Goal: Task Accomplishment & Management: Manage account settings

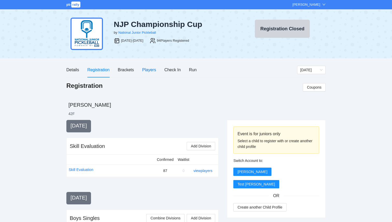
click at [151, 73] on div "Players" at bounding box center [149, 70] width 14 height 6
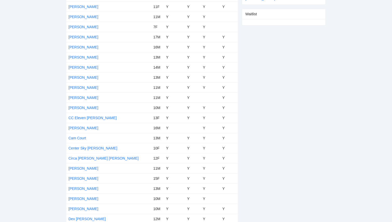
scroll to position [153, 0]
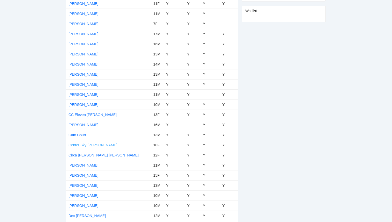
click at [87, 145] on link "Center Sky [PERSON_NAME]" at bounding box center [92, 145] width 49 height 4
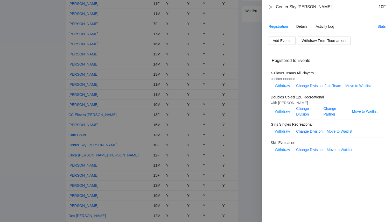
click at [271, 7] on icon "close" at bounding box center [270, 6] width 3 height 3
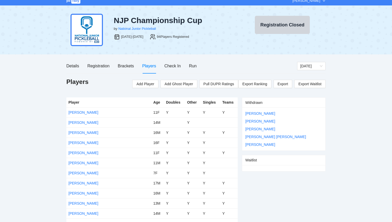
scroll to position [6, 0]
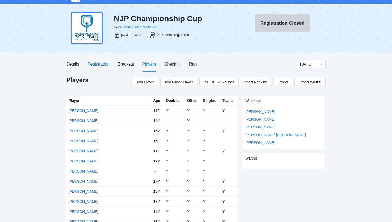
click at [97, 66] on div "Registration" at bounding box center [98, 64] width 22 height 6
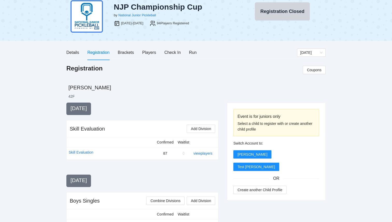
scroll to position [0, 0]
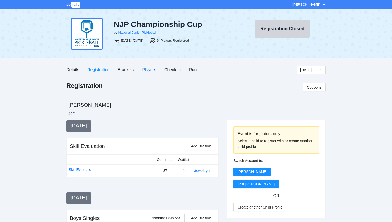
click at [149, 72] on div "Players" at bounding box center [149, 70] width 14 height 6
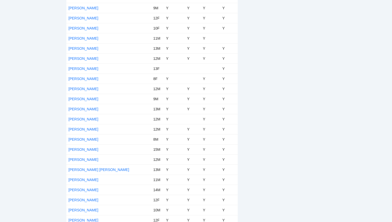
scroll to position [633, 0]
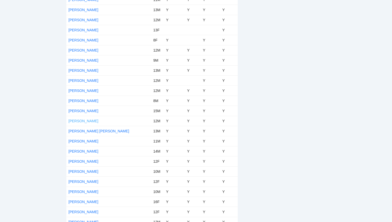
click at [80, 122] on link "[PERSON_NAME]" at bounding box center [83, 121] width 30 height 4
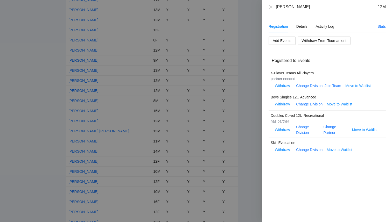
click at [90, 43] on div at bounding box center [196, 111] width 392 height 222
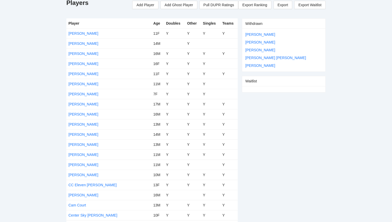
scroll to position [0, 0]
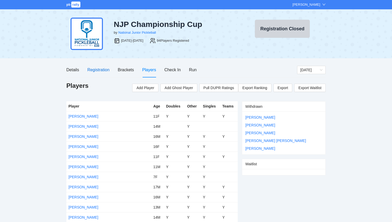
click at [95, 70] on div "Registration" at bounding box center [98, 70] width 22 height 6
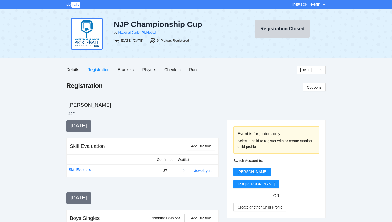
click at [76, 7] on span "rally" at bounding box center [75, 5] width 9 height 6
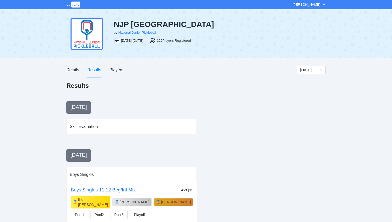
click at [73, 6] on span "rally" at bounding box center [75, 5] width 9 height 6
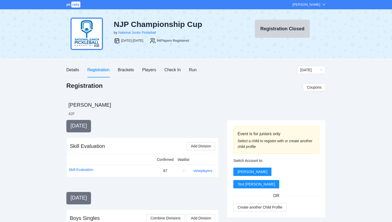
click at [68, 7] on div "pb rally" at bounding box center [73, 4] width 15 height 5
click at [69, 5] on span "pb" at bounding box center [68, 5] width 4 height 4
click at [150, 70] on div "Players" at bounding box center [149, 70] width 14 height 6
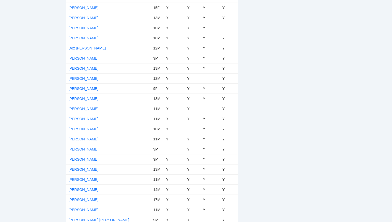
scroll to position [324, 0]
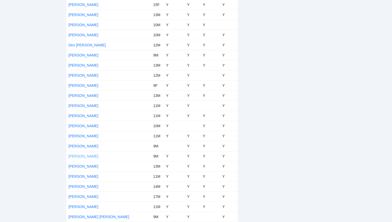
click at [81, 155] on link "[PERSON_NAME]" at bounding box center [83, 156] width 30 height 4
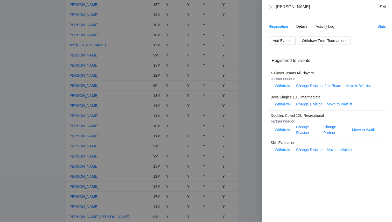
click at [19, 77] on div at bounding box center [196, 111] width 392 height 222
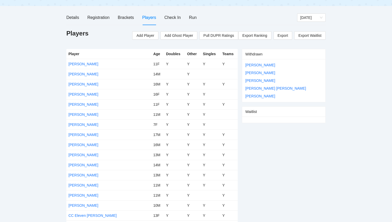
scroll to position [643, 0]
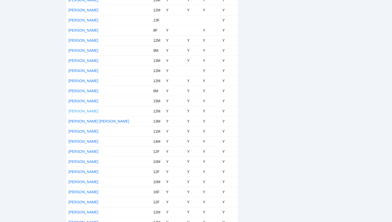
click at [81, 111] on link "[PERSON_NAME]" at bounding box center [83, 111] width 30 height 4
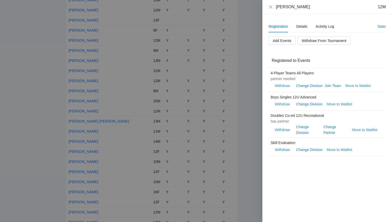
click at [241, 90] on div at bounding box center [196, 111] width 392 height 222
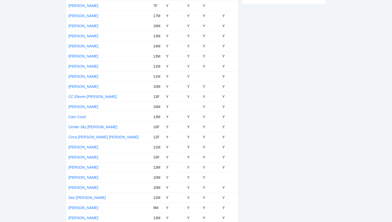
scroll to position [0, 0]
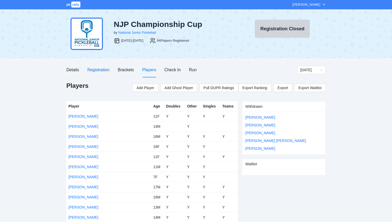
click at [98, 68] on div "Registration" at bounding box center [98, 70] width 22 height 6
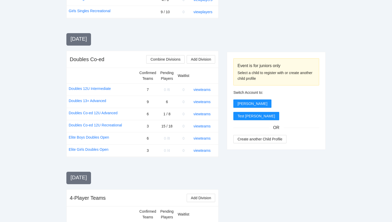
scroll to position [371, 0]
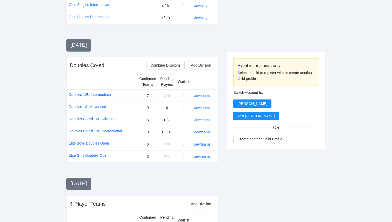
click at [203, 120] on link "view teams" at bounding box center [202, 120] width 17 height 4
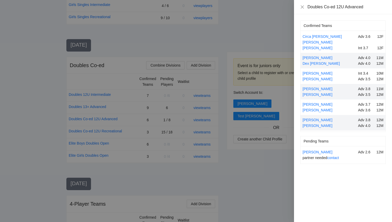
click at [243, 167] on div at bounding box center [196, 111] width 392 height 222
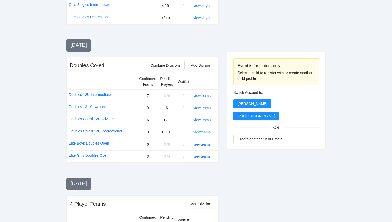
click at [206, 130] on link "view teams" at bounding box center [202, 132] width 17 height 4
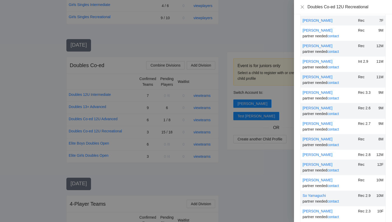
scroll to position [102, 0]
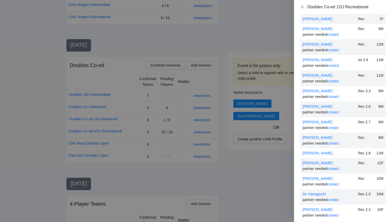
click at [223, 167] on div at bounding box center [196, 111] width 392 height 222
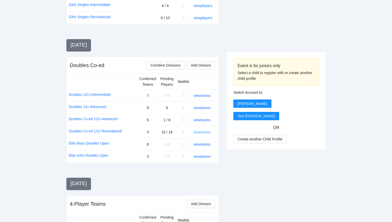
click at [202, 132] on link "view teams" at bounding box center [202, 132] width 17 height 4
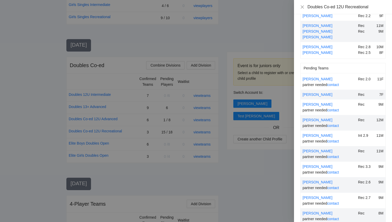
scroll to position [18, 0]
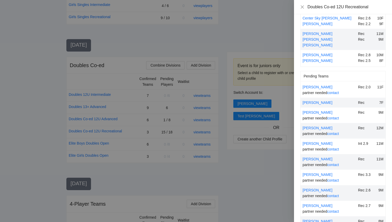
click at [265, 177] on div at bounding box center [196, 111] width 392 height 222
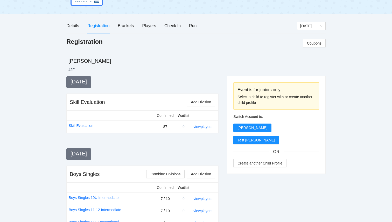
scroll to position [0, 0]
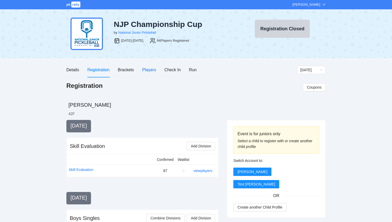
click at [146, 67] on div "Players" at bounding box center [149, 70] width 14 height 6
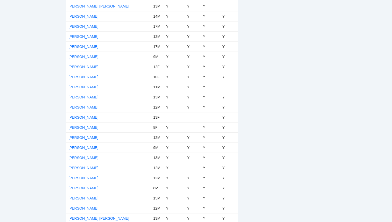
scroll to position [545, 0]
click at [77, 208] on link "[PERSON_NAME]" at bounding box center [83, 209] width 30 height 4
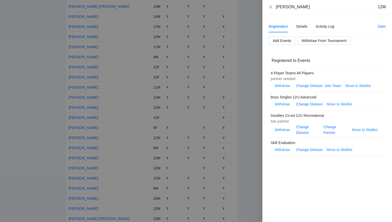
click at [301, 130] on div "Change Division" at bounding box center [308, 129] width 25 height 11
click at [301, 129] on div "Change Division" at bounding box center [308, 129] width 25 height 11
click at [301, 128] on link "Change Division" at bounding box center [302, 130] width 13 height 10
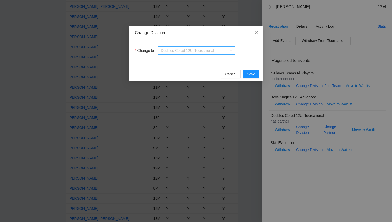
click at [191, 51] on span "Doubles Co-ed 12U Recreational" at bounding box center [197, 51] width 72 height 8
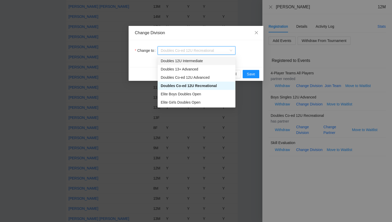
click at [192, 61] on div "Doubles 12U Intermediate" at bounding box center [197, 61] width 72 height 6
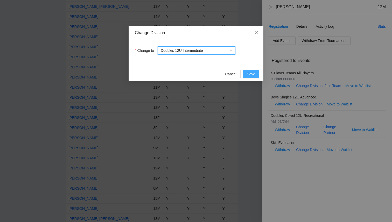
click at [254, 73] on span "Save" at bounding box center [251, 74] width 8 height 6
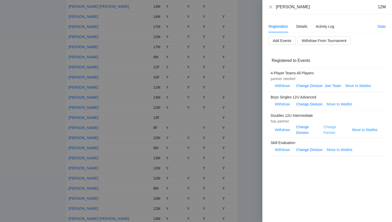
click at [327, 134] on link "Change Partner" at bounding box center [330, 130] width 13 height 10
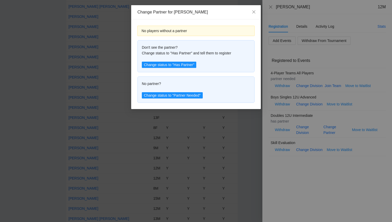
click at [226, 75] on div "No players without a partner Don't see the partner? Change status to "Has Partn…" at bounding box center [195, 64] width 117 height 77
click at [19, 128] on div "Change Partner for [PERSON_NAME] No players without a partner Don't see the par…" at bounding box center [196, 111] width 392 height 222
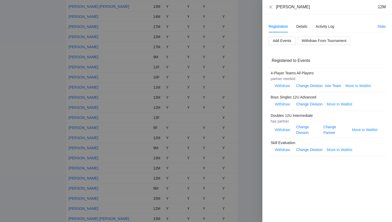
click at [42, 138] on div at bounding box center [196, 111] width 392 height 222
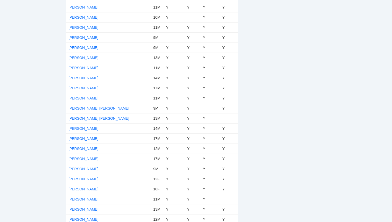
scroll to position [429, 0]
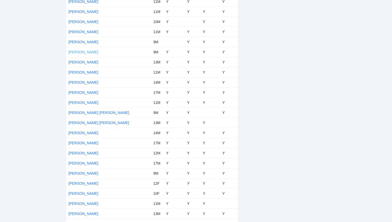
click at [84, 50] on link "[PERSON_NAME]" at bounding box center [83, 52] width 30 height 4
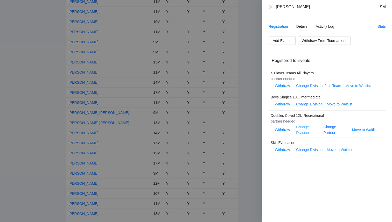
click at [301, 133] on link "Change Division" at bounding box center [302, 130] width 13 height 10
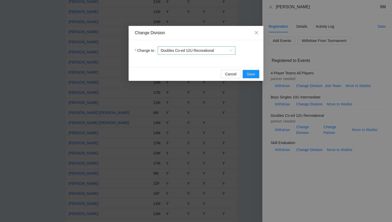
click at [224, 49] on span "Doubles Co-ed 12U Recreational" at bounding box center [197, 51] width 72 height 8
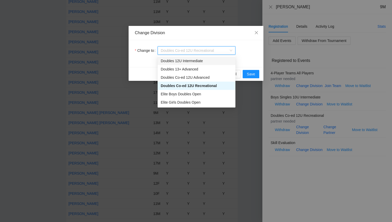
click at [201, 61] on div "Doubles 12U Intermediate" at bounding box center [197, 61] width 72 height 6
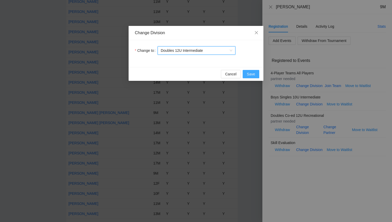
click at [249, 74] on span "Save" at bounding box center [251, 74] width 8 height 6
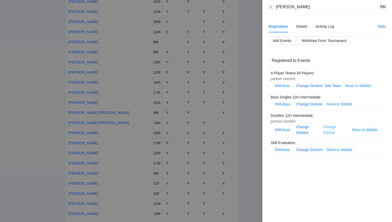
click at [327, 133] on link "Change Partner" at bounding box center [330, 130] width 13 height 10
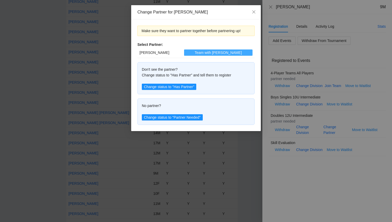
click at [197, 50] on button "Team with [PERSON_NAME]" at bounding box center [218, 53] width 68 height 6
click at [228, 53] on span "Team with [PERSON_NAME]" at bounding box center [218, 53] width 47 height 6
click at [253, 12] on icon "close" at bounding box center [254, 12] width 4 height 4
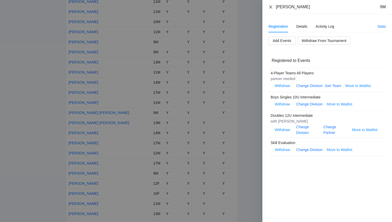
click at [271, 8] on icon "close" at bounding box center [270, 6] width 3 height 3
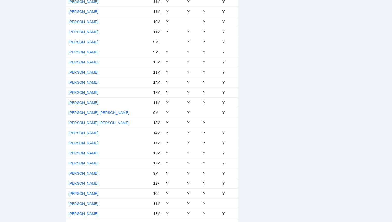
click at [254, 74] on div "Withdrawn [PERSON_NAME] [PERSON_NAME] [PERSON_NAME] [PERSON_NAME] Jr [PERSON_NA…" at bounding box center [284, 153] width 84 height 961
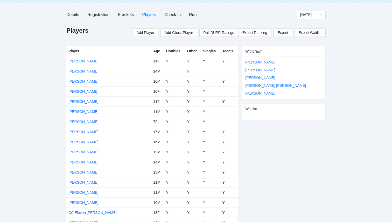
scroll to position [0, 0]
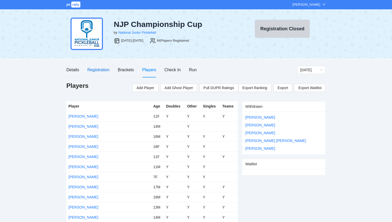
click at [100, 72] on div "Registration" at bounding box center [98, 70] width 22 height 6
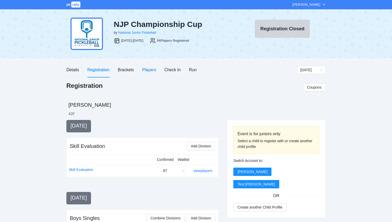
click at [150, 70] on div "Players" at bounding box center [149, 70] width 14 height 6
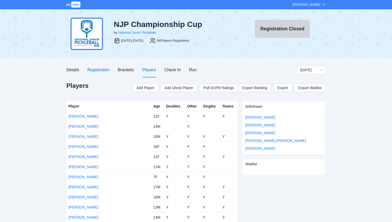
click at [97, 73] on div "Registration" at bounding box center [98, 70] width 22 height 6
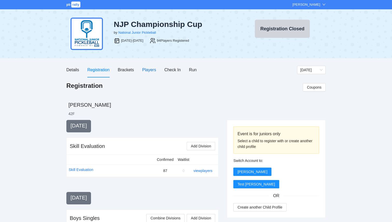
click at [149, 68] on div "Players" at bounding box center [149, 70] width 14 height 6
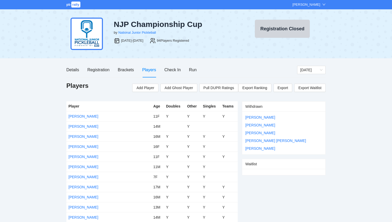
scroll to position [440, 0]
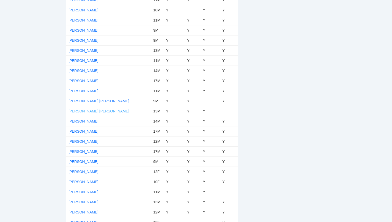
click at [85, 110] on link "[PERSON_NAME] [PERSON_NAME]" at bounding box center [98, 111] width 61 height 4
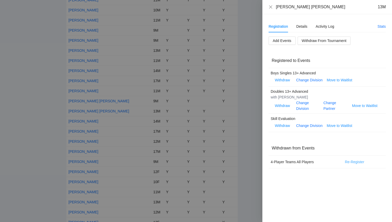
click at [355, 164] on span "Re-Register" at bounding box center [354, 162] width 19 height 6
click at [372, 147] on span "OK" at bounding box center [372, 146] width 5 height 6
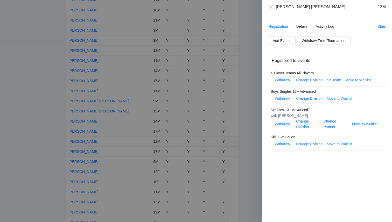
click at [44, 129] on div at bounding box center [196, 111] width 392 height 222
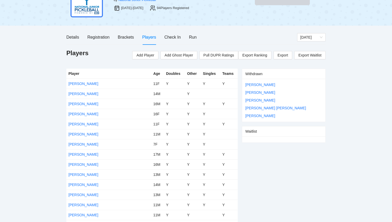
scroll to position [0, 0]
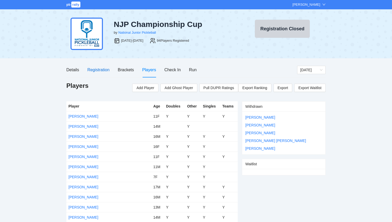
click at [101, 69] on div "Registration" at bounding box center [98, 70] width 22 height 6
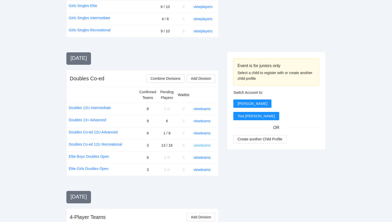
scroll to position [360, 0]
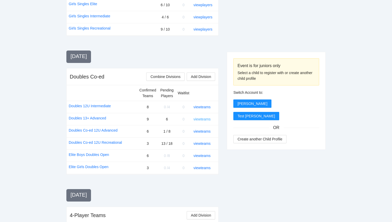
click at [202, 119] on link "view teams" at bounding box center [202, 119] width 17 height 4
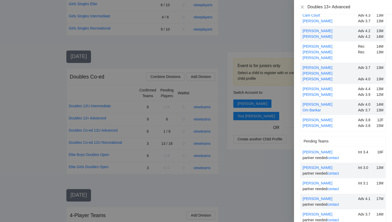
scroll to position [67, 0]
